Goal: Task Accomplishment & Management: Manage account settings

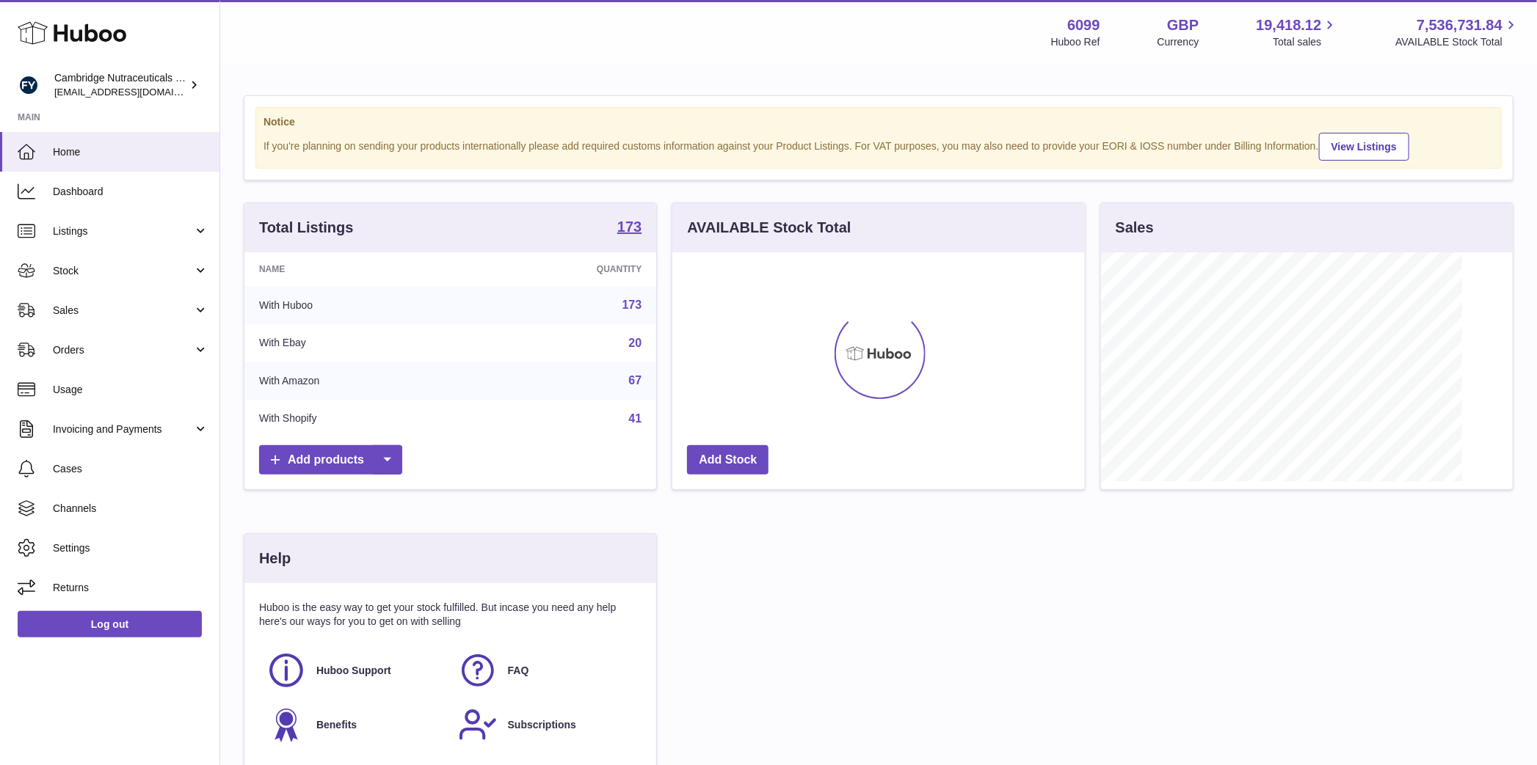
scroll to position [229, 412]
click at [95, 284] on link "Stock" at bounding box center [109, 271] width 219 height 40
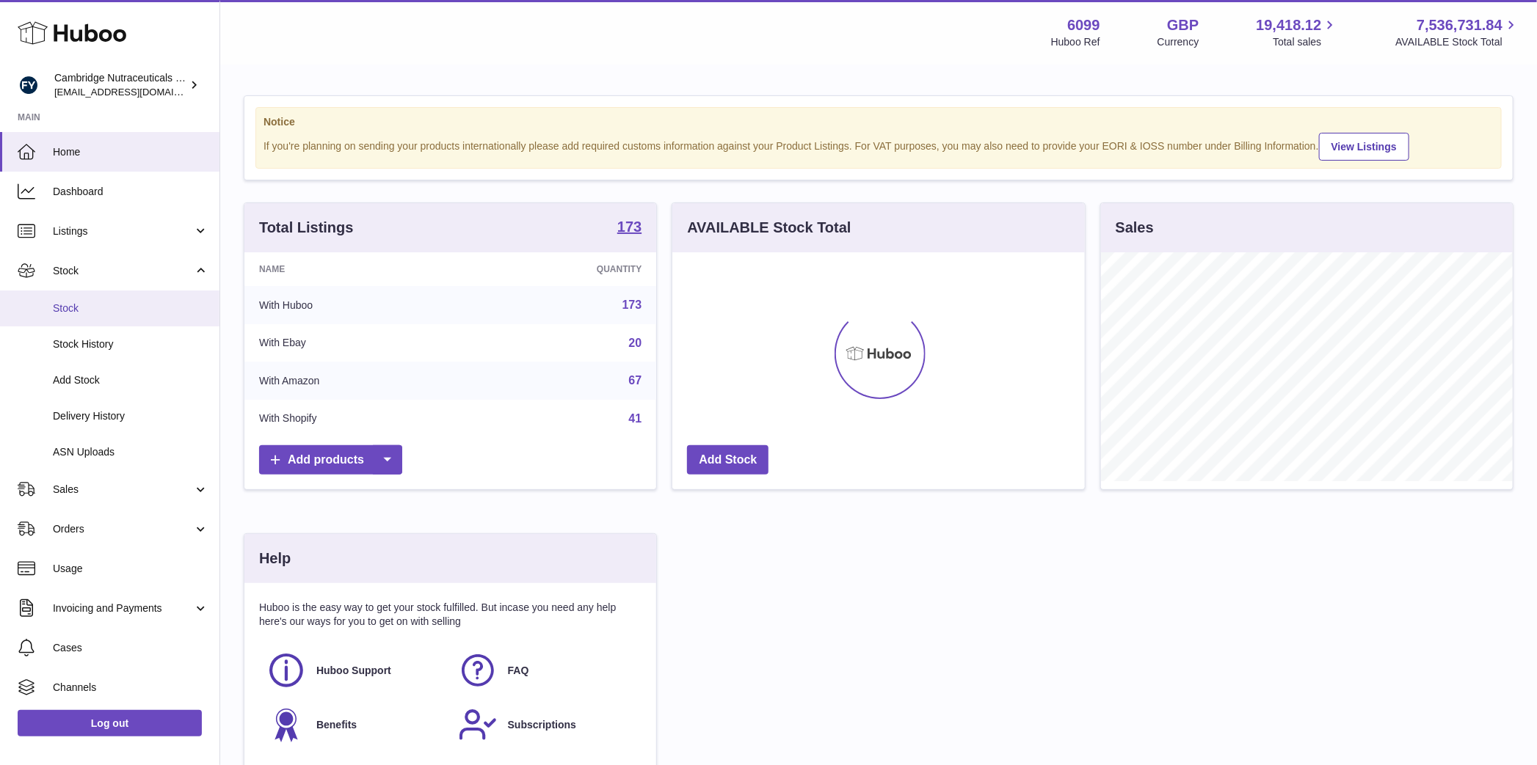
click at [91, 310] on span "Stock" at bounding box center [131, 309] width 156 height 14
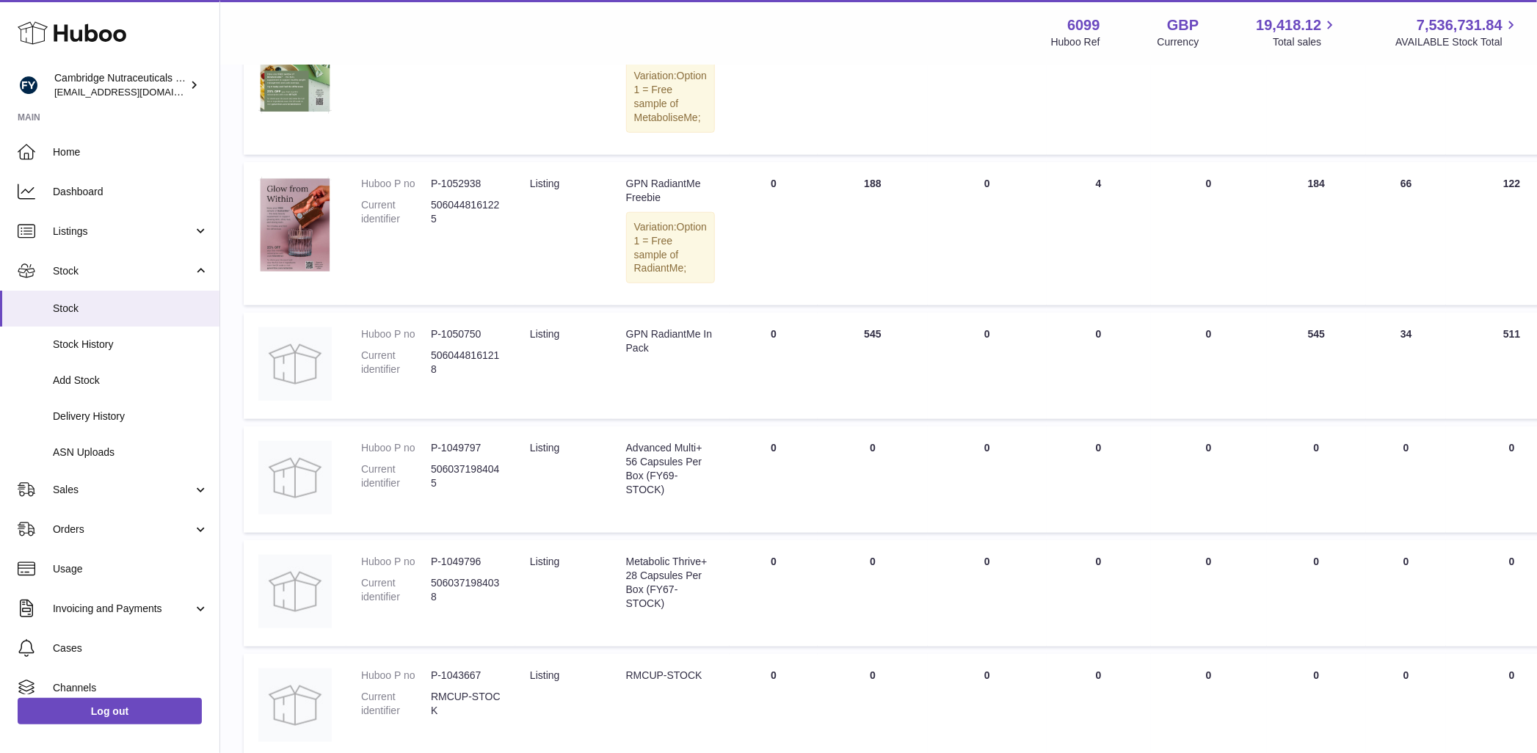
scroll to position [928, 0]
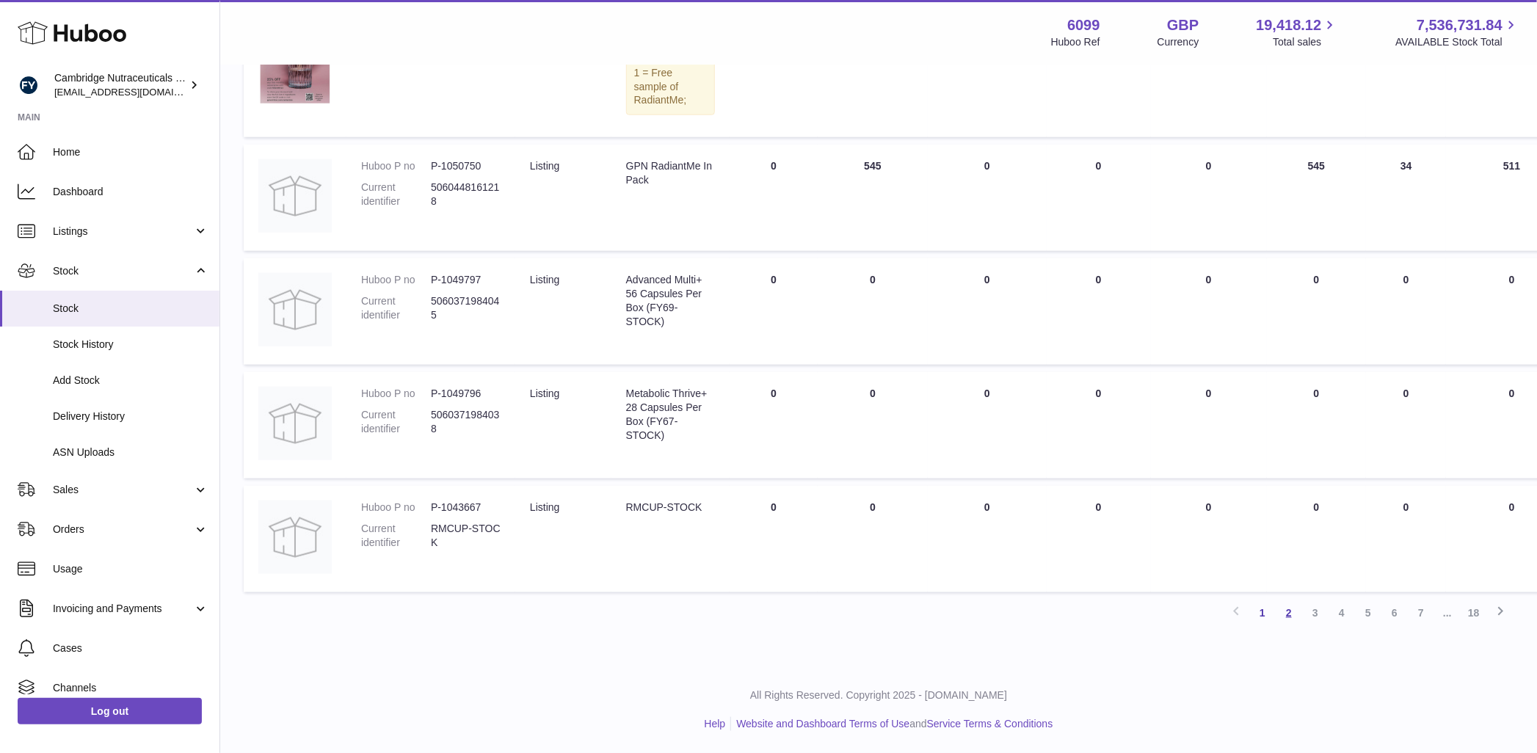
click at [1283, 611] on link "2" at bounding box center [1288, 613] width 26 height 26
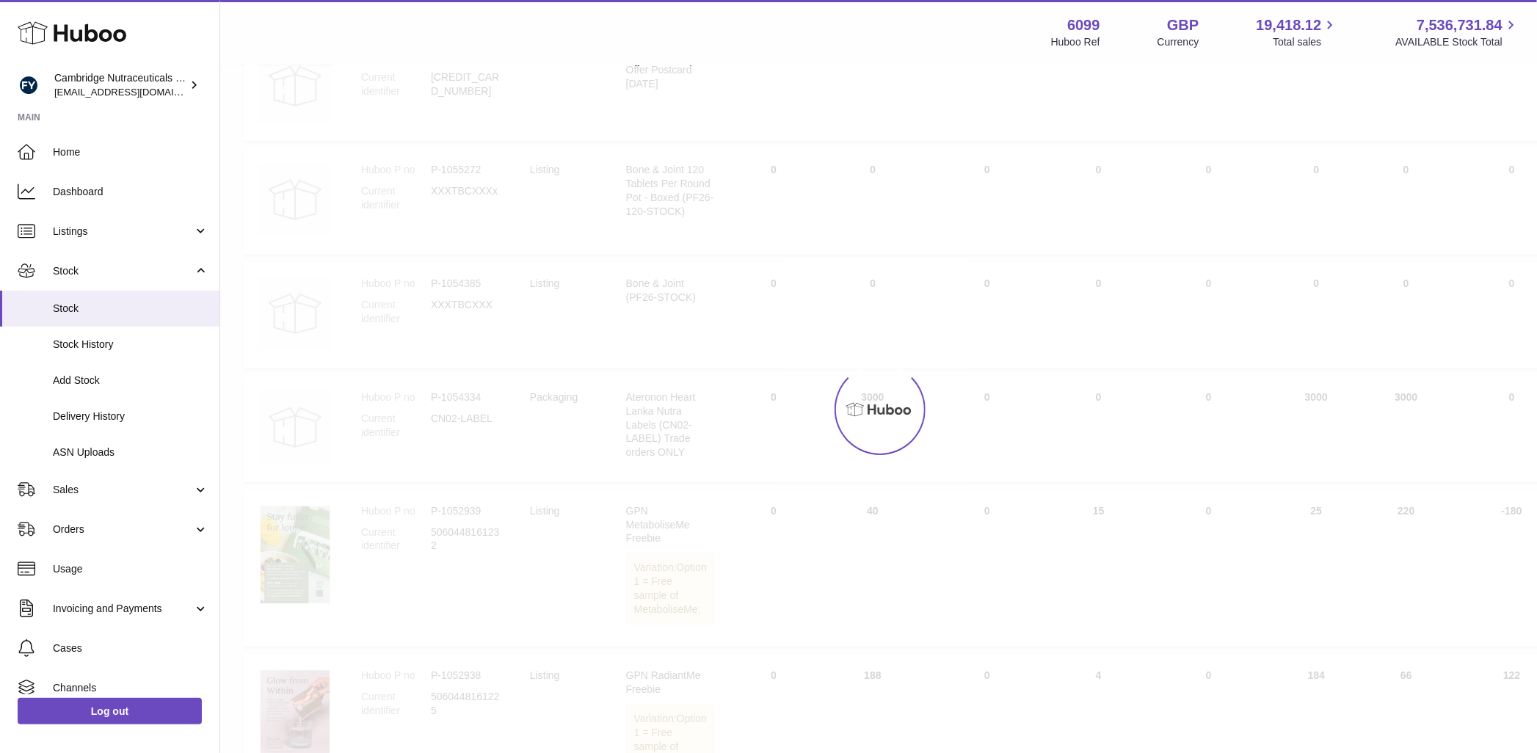
scroll to position [66, 0]
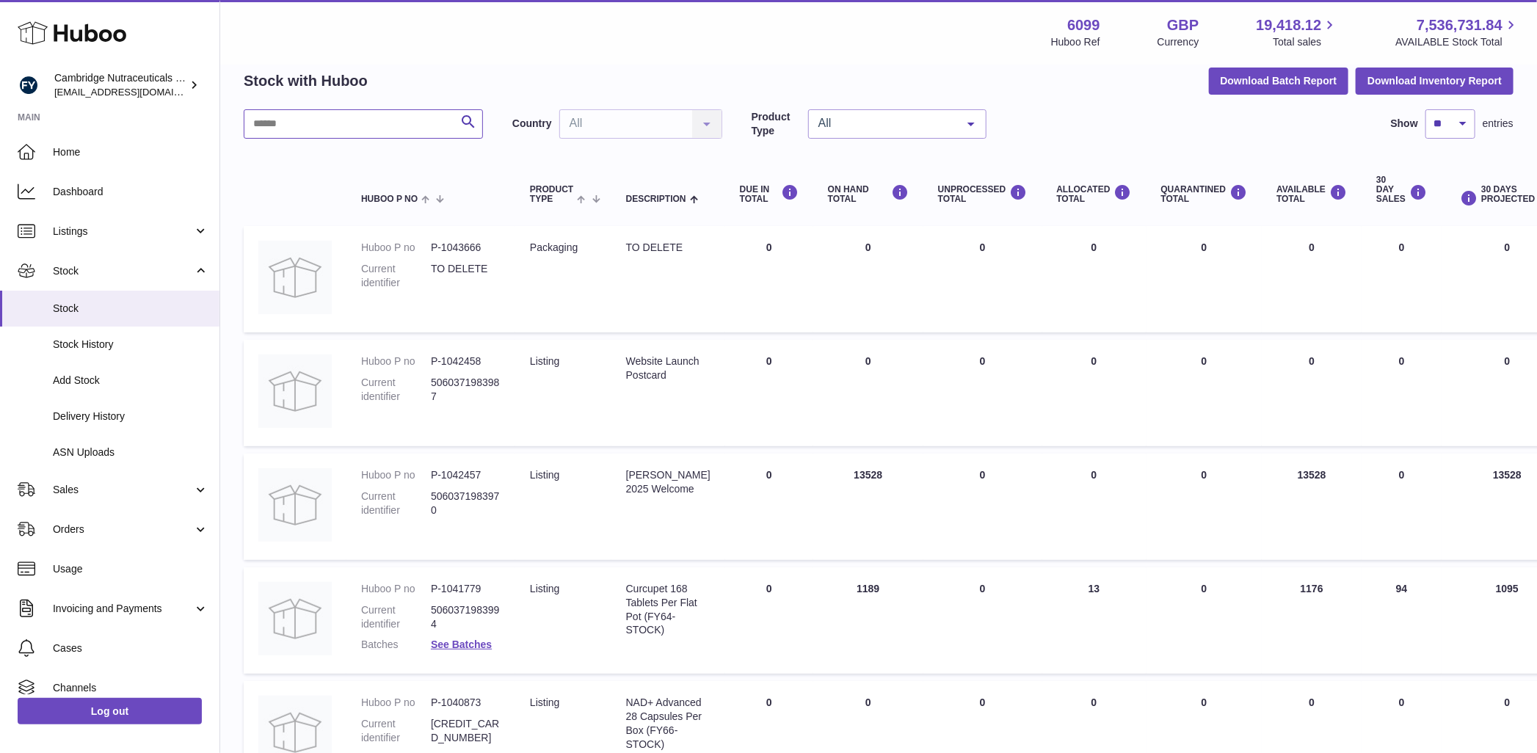
click at [408, 125] on input "text" at bounding box center [363, 123] width 239 height 29
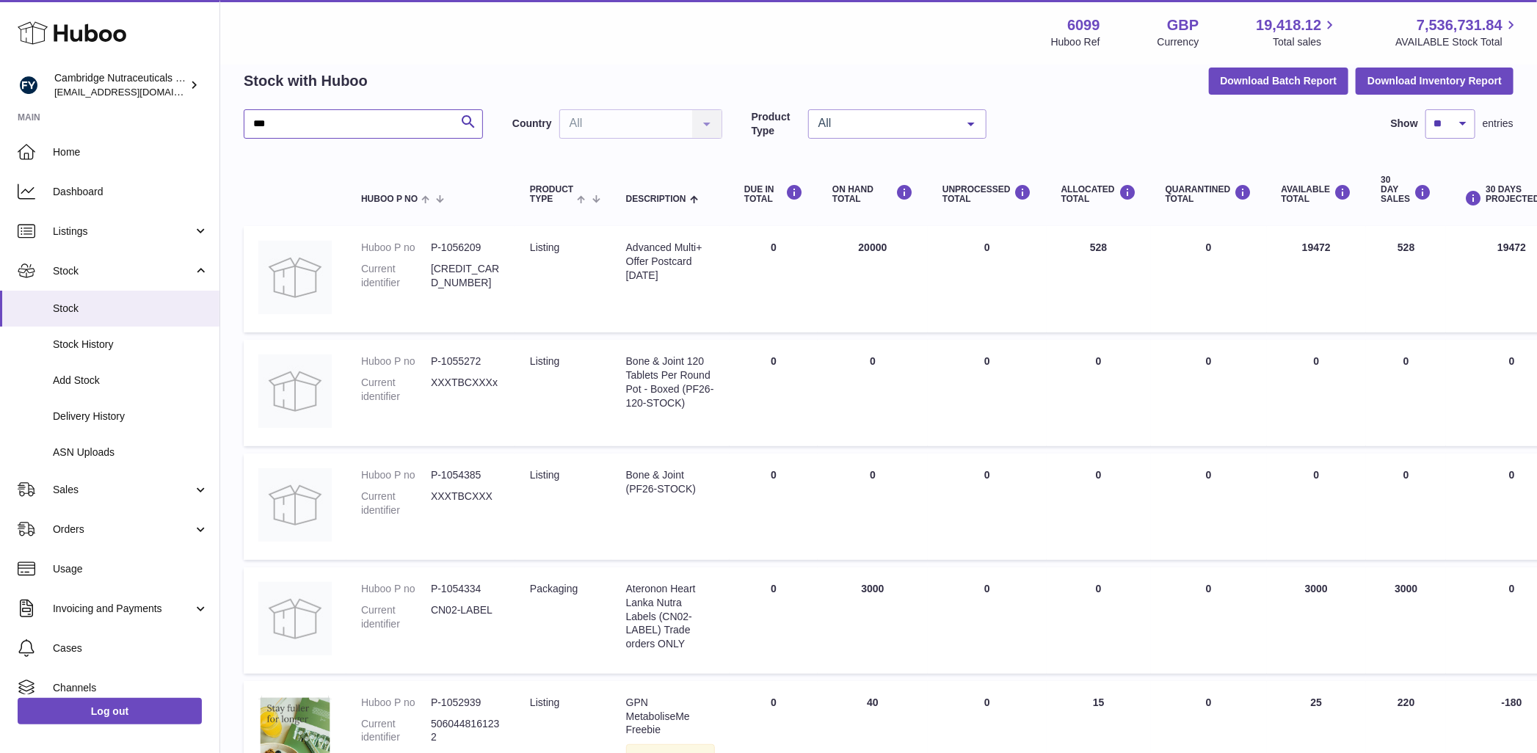
scroll to position [12, 0]
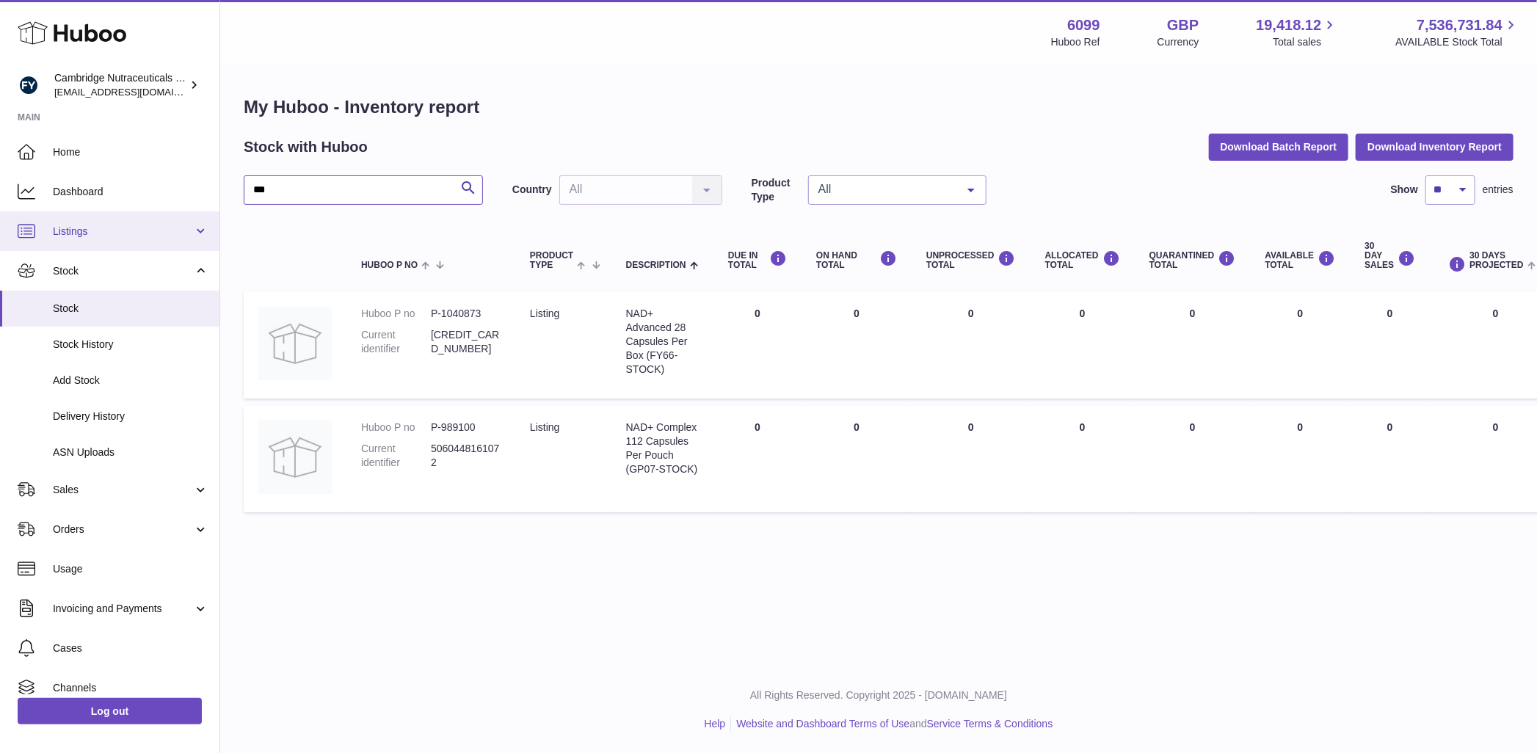
type input "***"
